Goal: Complete application form: Complete application form

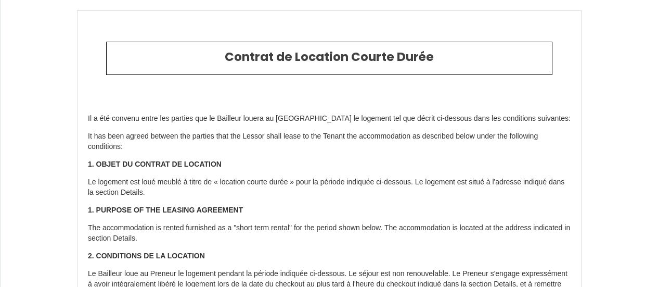
select select "DE"
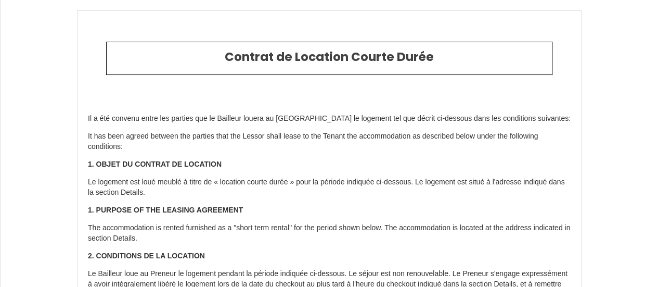
drag, startPoint x: 504, startPoint y: 27, endPoint x: 582, endPoint y: 61, distance: 86.0
drag, startPoint x: 582, startPoint y: 61, endPoint x: 299, endPoint y: 38, distance: 284.1
drag, startPoint x: 309, startPoint y: 49, endPoint x: 386, endPoint y: 45, distance: 77.2
click at [386, 45] on div "Contrat de Location Courte Durée" at bounding box center [329, 59] width 447 height 34
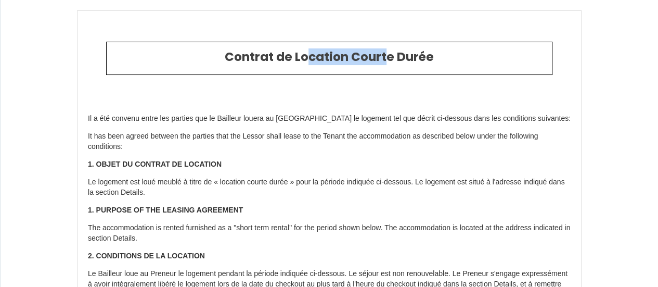
click at [386, 45] on div "Contrat de Location Courte Durée" at bounding box center [329, 59] width 447 height 34
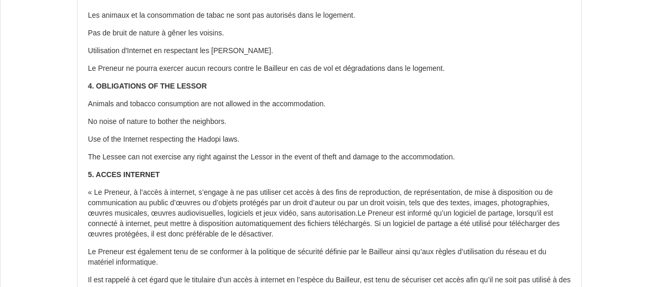
scroll to position [693, 0]
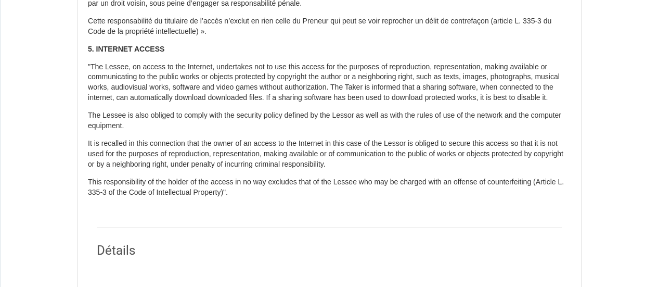
scroll to position [964, 0]
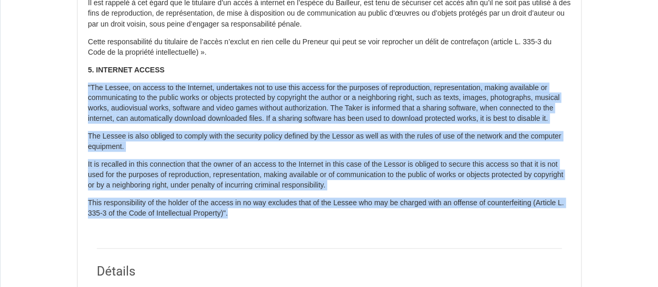
drag, startPoint x: 380, startPoint y: 225, endPoint x: 86, endPoint y: 87, distance: 324.4
copy div ""The Lessee, on access to the Internet, undertakes not to use this access for t…"
click at [440, 141] on p "The Lessee is also obliged to comply with the security policy defined by the Le…" at bounding box center [329, 141] width 483 height 21
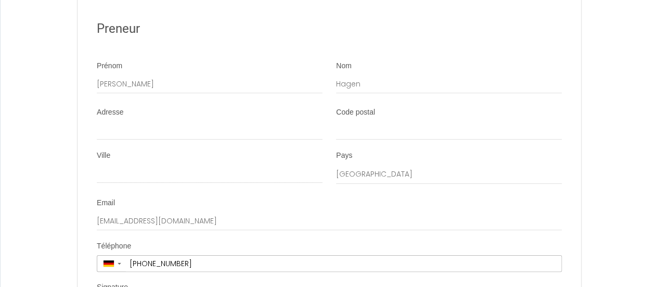
scroll to position [1984, 0]
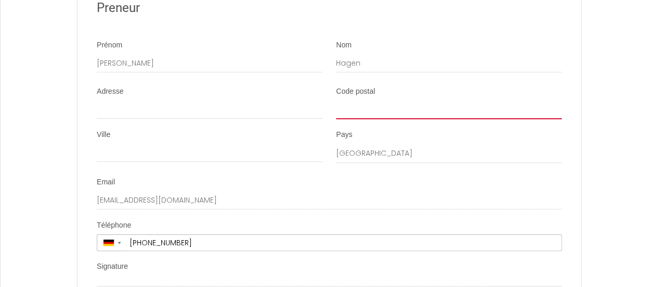
click at [415, 117] on input "Code postal" at bounding box center [449, 109] width 226 height 19
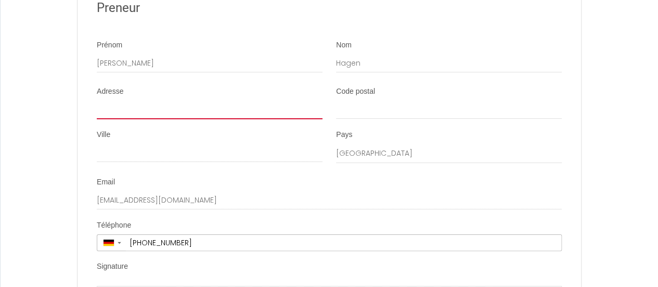
click at [268, 111] on input "Adresse" at bounding box center [210, 109] width 226 height 19
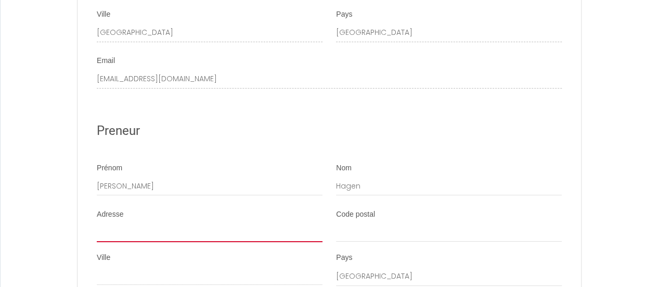
scroll to position [1845, 0]
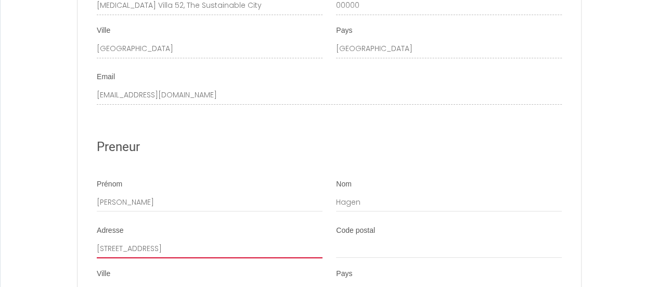
type input "[STREET_ADDRESS]"
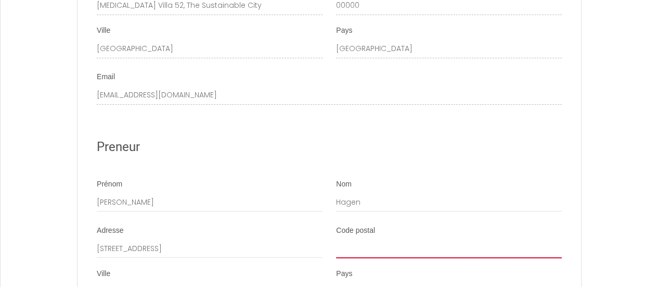
click at [481, 253] on input "Code postal" at bounding box center [449, 248] width 226 height 19
type input "97232"
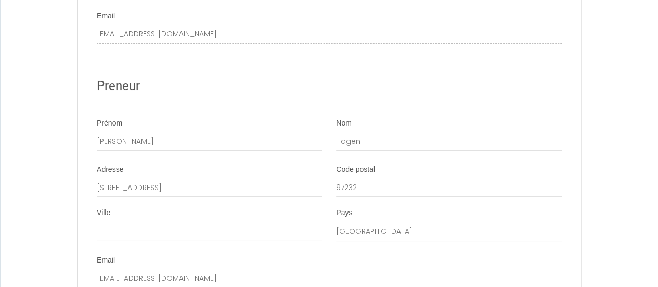
scroll to position [1908, 0]
click at [259, 196] on input "[STREET_ADDRESS]" at bounding box center [210, 186] width 226 height 19
type input "[STREET_ADDRESS]"
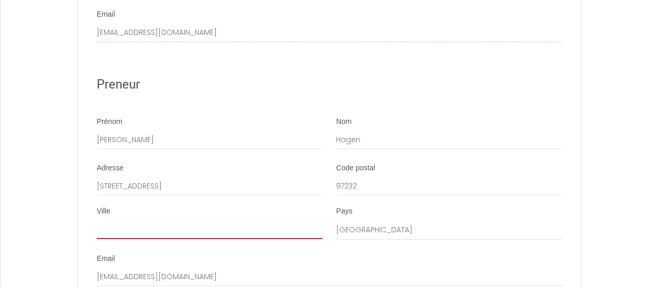
click at [259, 239] on input "Ville" at bounding box center [210, 229] width 226 height 19
type input "Giebelstadt"
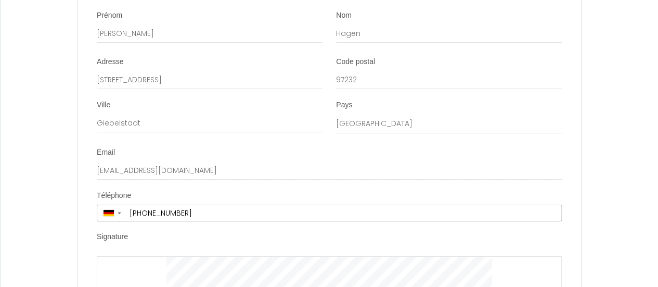
scroll to position [2012, 0]
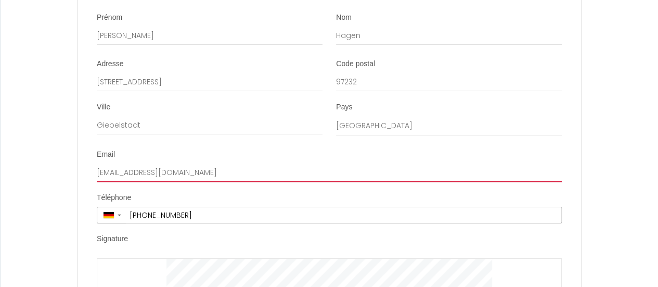
click at [511, 182] on input "[EMAIL_ADDRESS][DOMAIN_NAME]" at bounding box center [329, 172] width 465 height 19
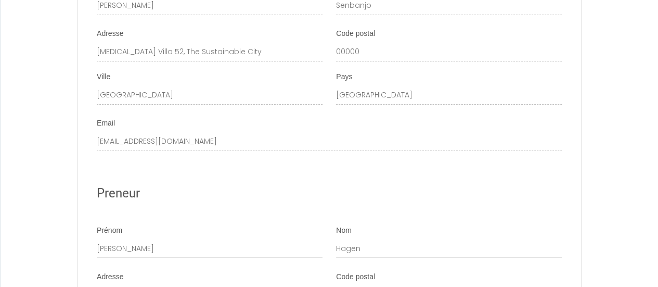
scroll to position [1806, 0]
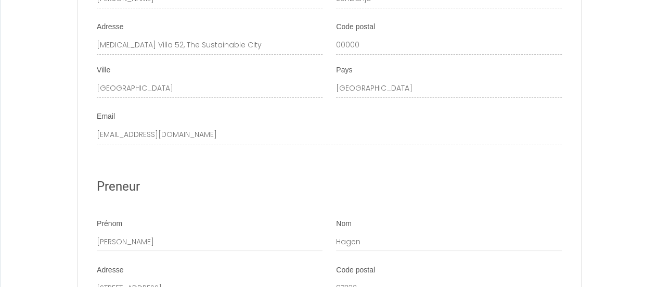
click at [156, 177] on div "Preneur" at bounding box center [329, 186] width 465 height 45
click at [130, 191] on h2 "Preneur" at bounding box center [329, 186] width 465 height 20
copy h2 "Preneur"
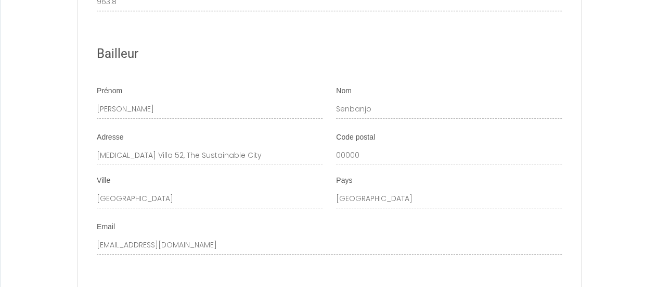
scroll to position [1679, 0]
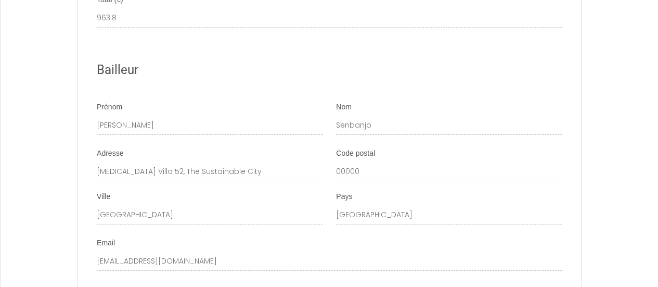
click at [118, 78] on h2 "Bailleur" at bounding box center [329, 70] width 465 height 20
copy h2 "Bailleur"
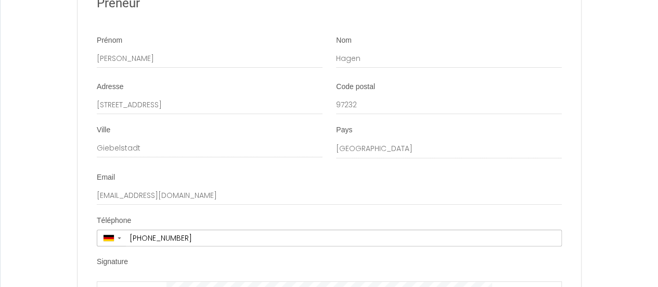
scroll to position [1991, 0]
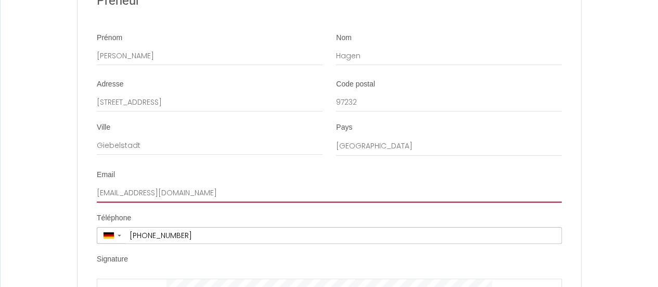
click at [188, 202] on input "[EMAIL_ADDRESS][DOMAIN_NAME]" at bounding box center [329, 193] width 465 height 19
drag, startPoint x: 291, startPoint y: 206, endPoint x: 76, endPoint y: 181, distance: 216.9
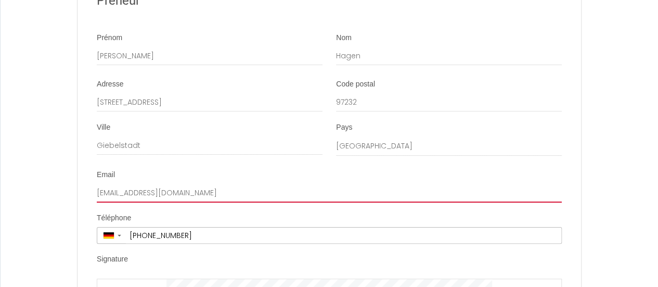
click at [207, 202] on input "[EMAIL_ADDRESS][DOMAIN_NAME]" at bounding box center [329, 193] width 465 height 19
type input "[EMAIL_ADDRESS][DOMAIN_NAME]"
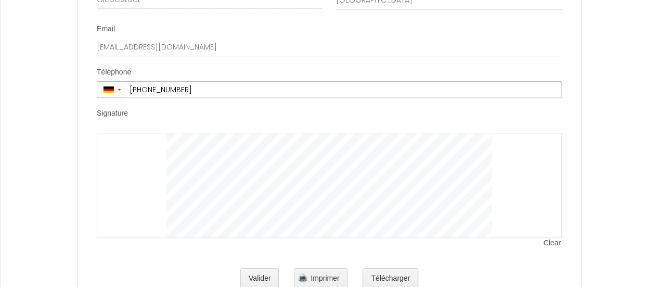
scroll to position [2158, 0]
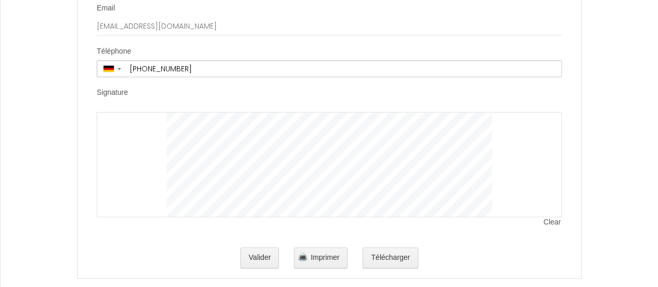
click at [547, 227] on span "Clear" at bounding box center [553, 222] width 18 height 10
click at [176, 193] on div at bounding box center [329, 164] width 465 height 105
click at [141, 146] on div at bounding box center [329, 164] width 465 height 105
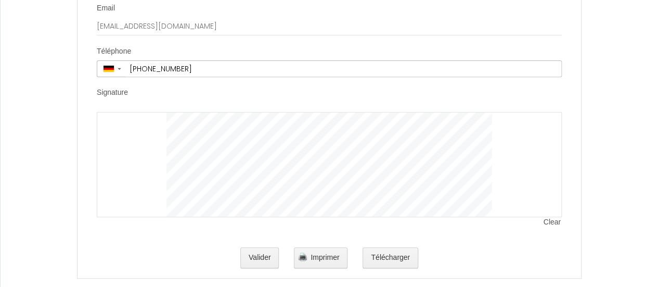
click at [200, 180] on div at bounding box center [329, 164] width 465 height 105
click at [552, 227] on span "Clear" at bounding box center [553, 222] width 18 height 10
click at [547, 227] on span "Clear" at bounding box center [553, 222] width 18 height 10
drag, startPoint x: 149, startPoint y: 154, endPoint x: 165, endPoint y: 172, distance: 23.9
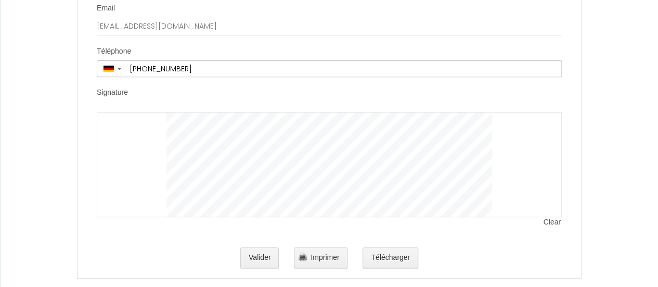
click at [156, 185] on div at bounding box center [329, 164] width 465 height 105
click at [552, 227] on span "Clear" at bounding box center [553, 222] width 18 height 10
click at [554, 227] on span "Clear" at bounding box center [553, 222] width 18 height 10
click at [555, 227] on span "Clear" at bounding box center [553, 222] width 18 height 10
click at [551, 227] on span "Clear" at bounding box center [553, 222] width 18 height 10
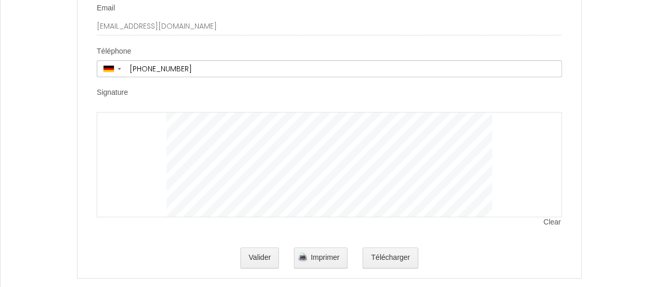
click at [547, 227] on span "Clear" at bounding box center [553, 222] width 18 height 10
click at [549, 227] on span "Clear" at bounding box center [553, 222] width 18 height 10
click at [554, 227] on span "Clear" at bounding box center [553, 222] width 18 height 10
click at [559, 227] on span "Clear" at bounding box center [553, 222] width 18 height 10
click at [399, 268] on button "Télécharger" at bounding box center [391, 257] width 56 height 21
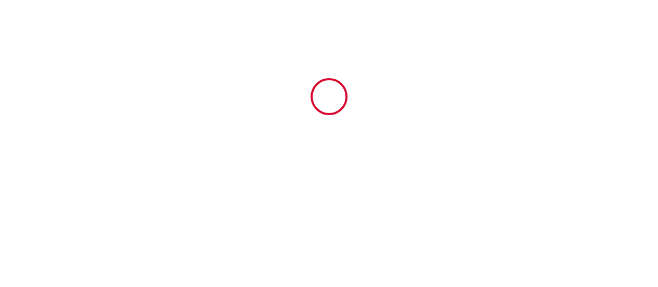
scroll to position [0, 0]
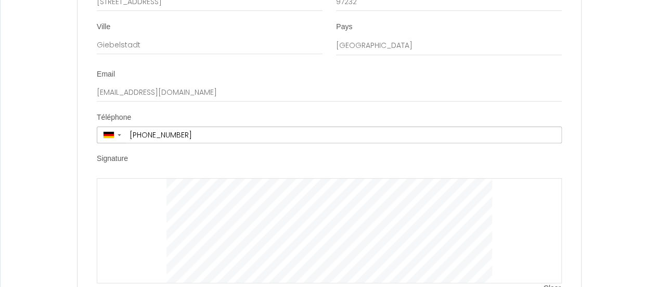
scroll to position [2183, 0]
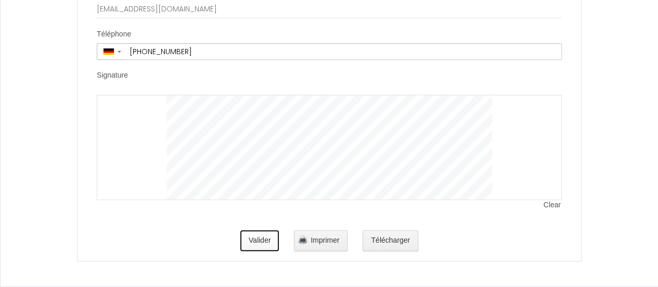
click at [263, 241] on button "Valider" at bounding box center [259, 240] width 39 height 21
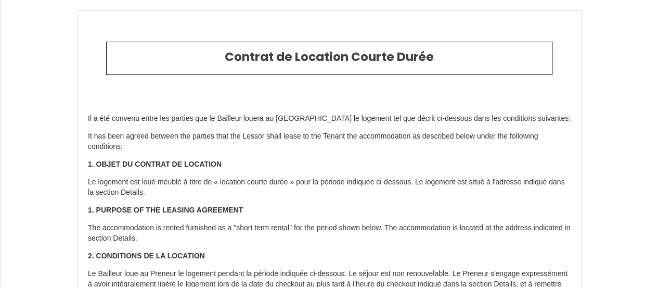
type input "84"
type input "60"
type input "819.8"
type input "Giebelstadt"
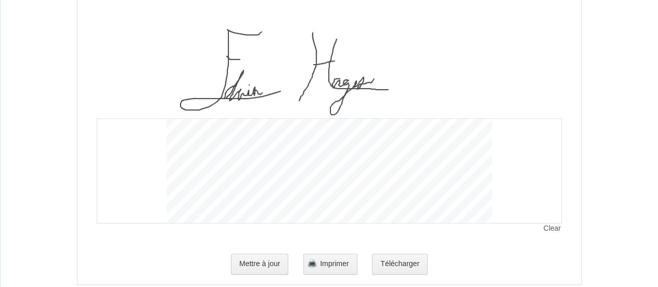
scroll to position [2287, 0]
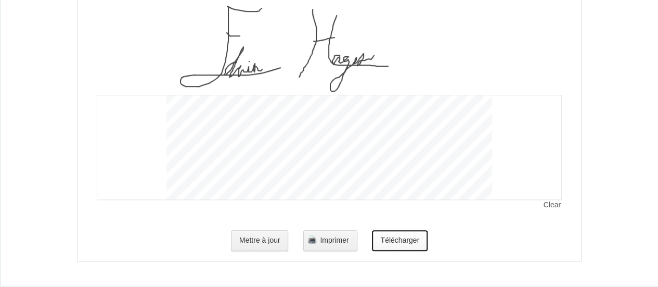
click at [408, 236] on button "Télécharger" at bounding box center [400, 240] width 56 height 21
